Goal: Navigation & Orientation: Find specific page/section

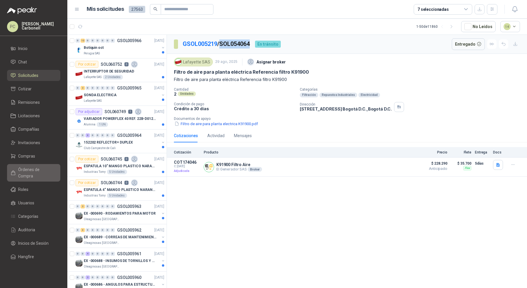
click at [47, 172] on span "Órdenes de Compra" at bounding box center [36, 173] width 37 height 13
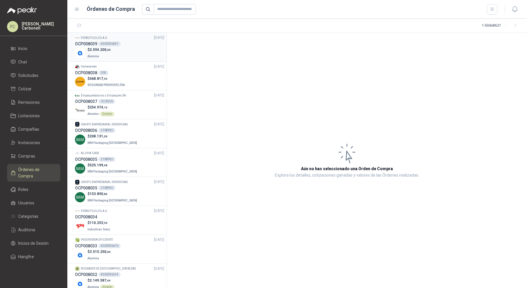
click at [148, 58] on div "$ 2.594.200 ,00 Alumina" at bounding box center [119, 53] width 89 height 12
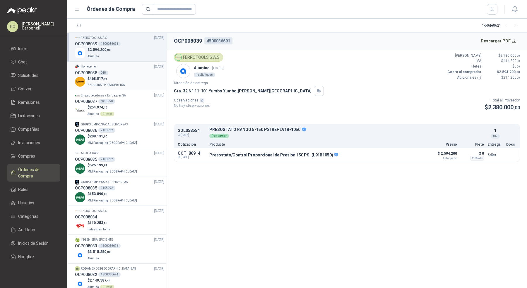
click at [140, 80] on div "$ 468.817 ,95 SEGURIDAD PROVISER LTDA" at bounding box center [119, 82] width 89 height 12
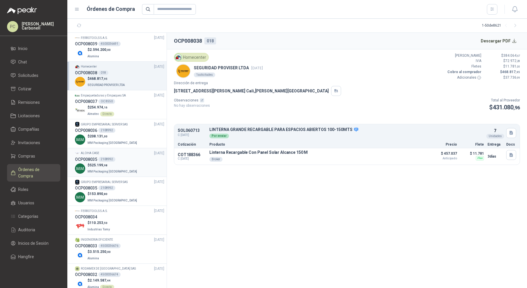
scroll to position [18, 0]
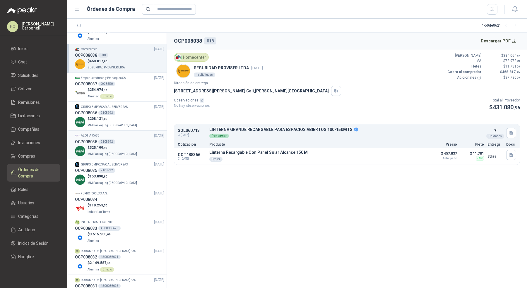
click at [143, 145] on div "$ 525.199 ,98 MM Packaging [GEOGRAPHIC_DATA]" at bounding box center [119, 151] width 89 height 12
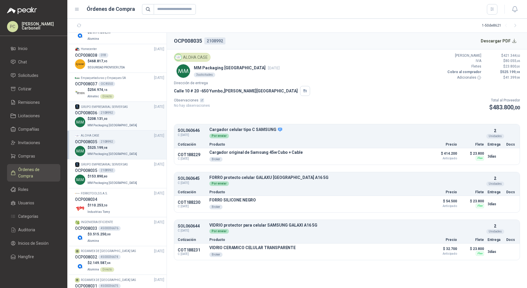
click at [146, 119] on div "$ 208.131 ,00 MM Packaging [GEOGRAPHIC_DATA]" at bounding box center [119, 122] width 89 height 12
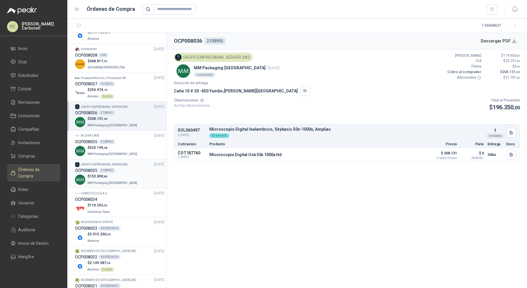
click at [140, 179] on div "$ 153.890 ,80 MM Packaging [GEOGRAPHIC_DATA]" at bounding box center [119, 180] width 89 height 12
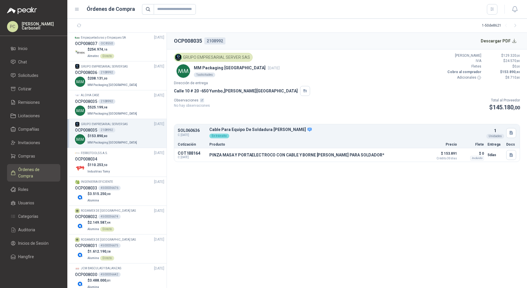
scroll to position [92, 0]
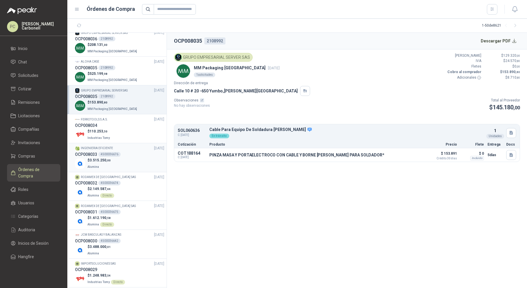
click at [140, 158] on div "$ 3.515.250 ,00 Alumina" at bounding box center [119, 164] width 89 height 12
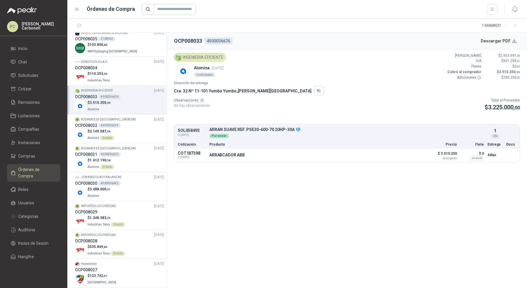
scroll to position [164, 0]
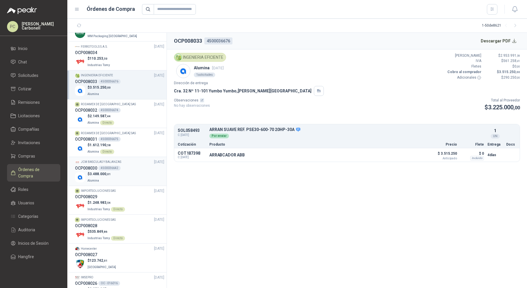
click at [135, 175] on div "$ 3.488.000 ,01 Alumina" at bounding box center [119, 178] width 89 height 12
